Goal: Book appointment/travel/reservation

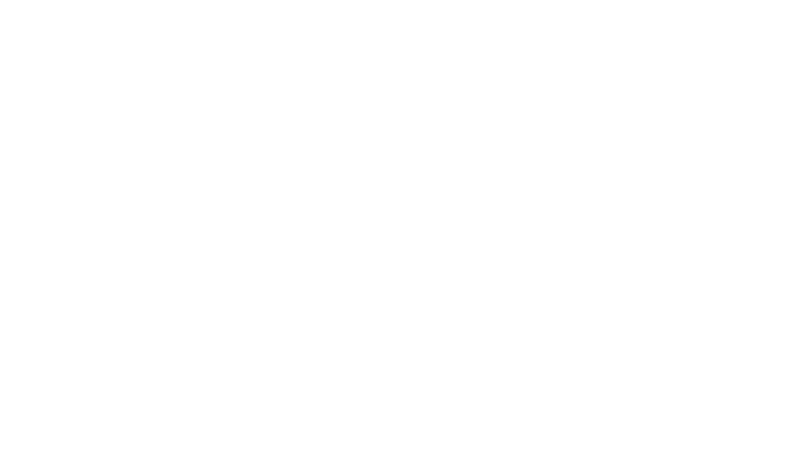
select select "**"
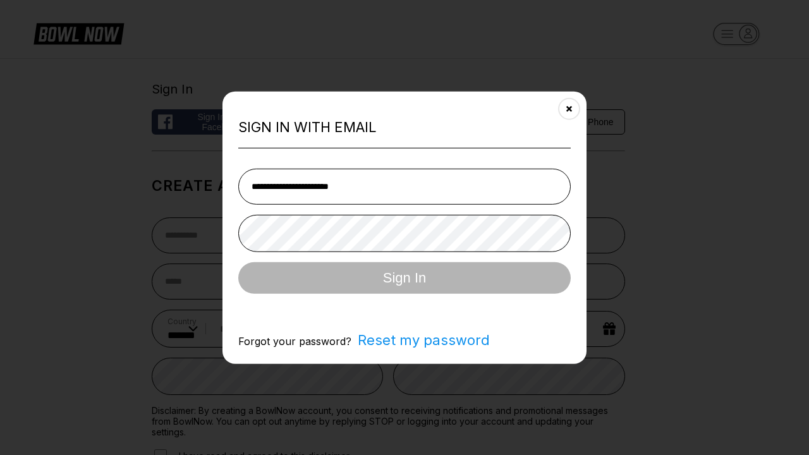
type input "**********"
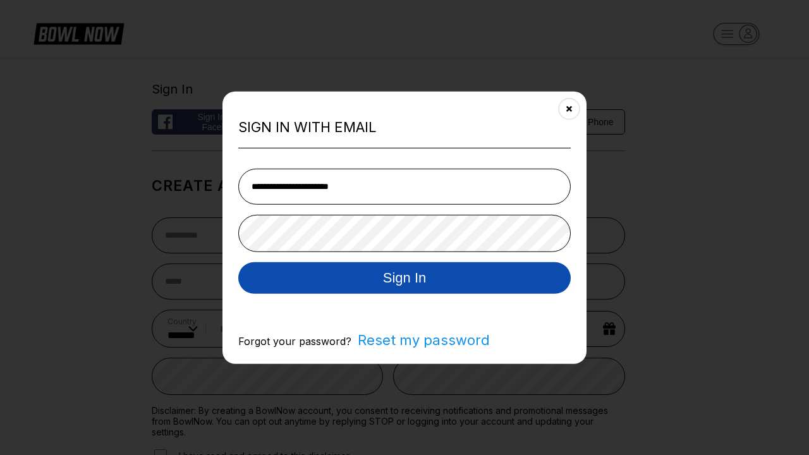
click at [404, 279] on button "Sign In" at bounding box center [404, 278] width 332 height 32
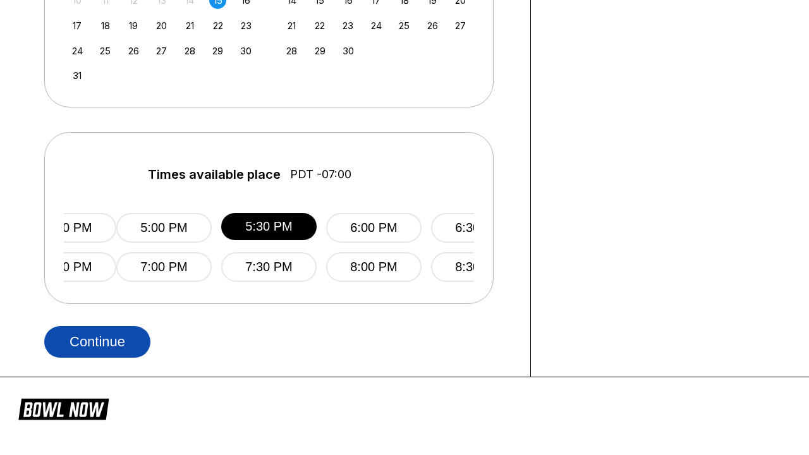
click at [97, 341] on button "Continue" at bounding box center [97, 342] width 106 height 32
